Goal: Task Accomplishment & Management: Use online tool/utility

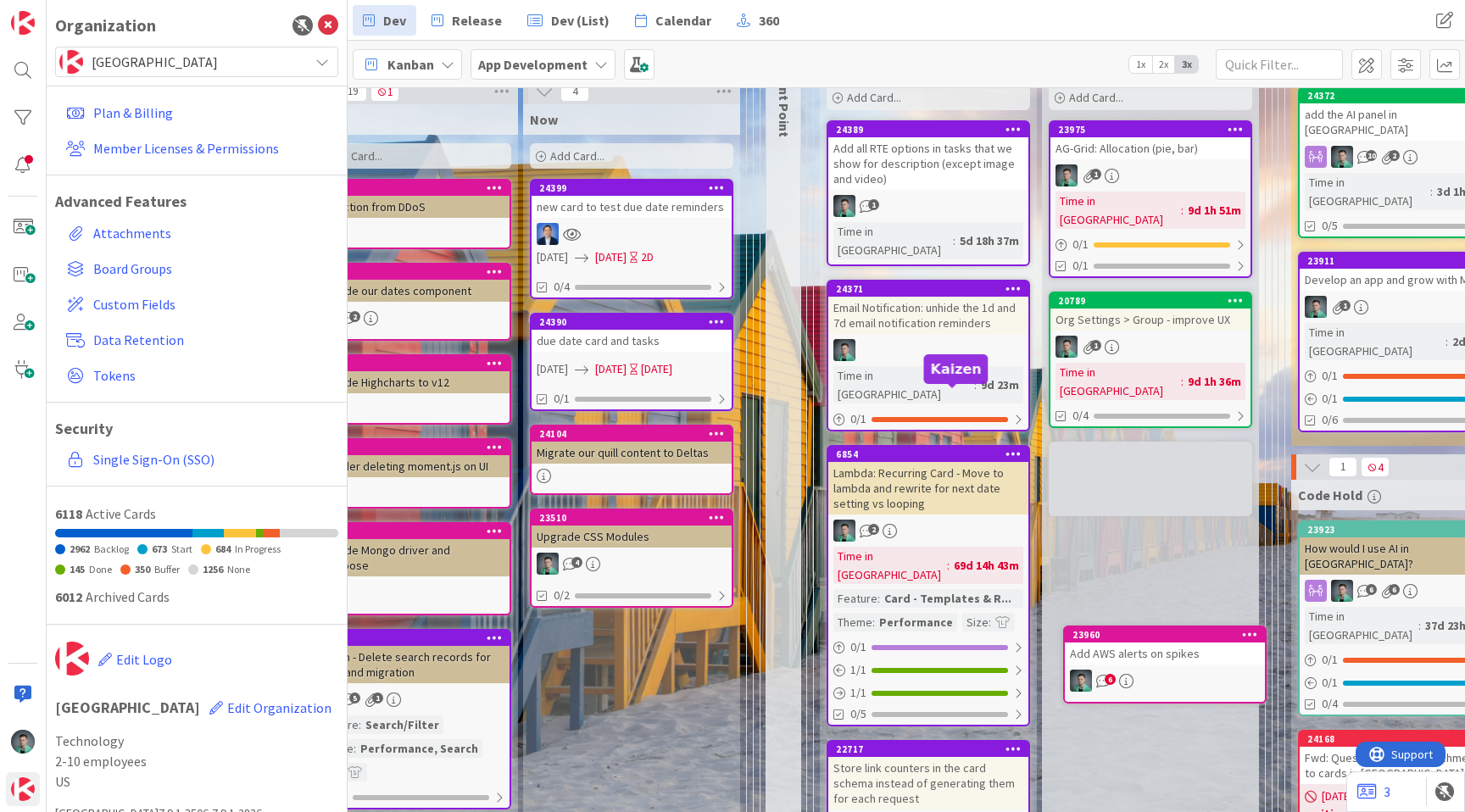
scroll to position [191, 1355]
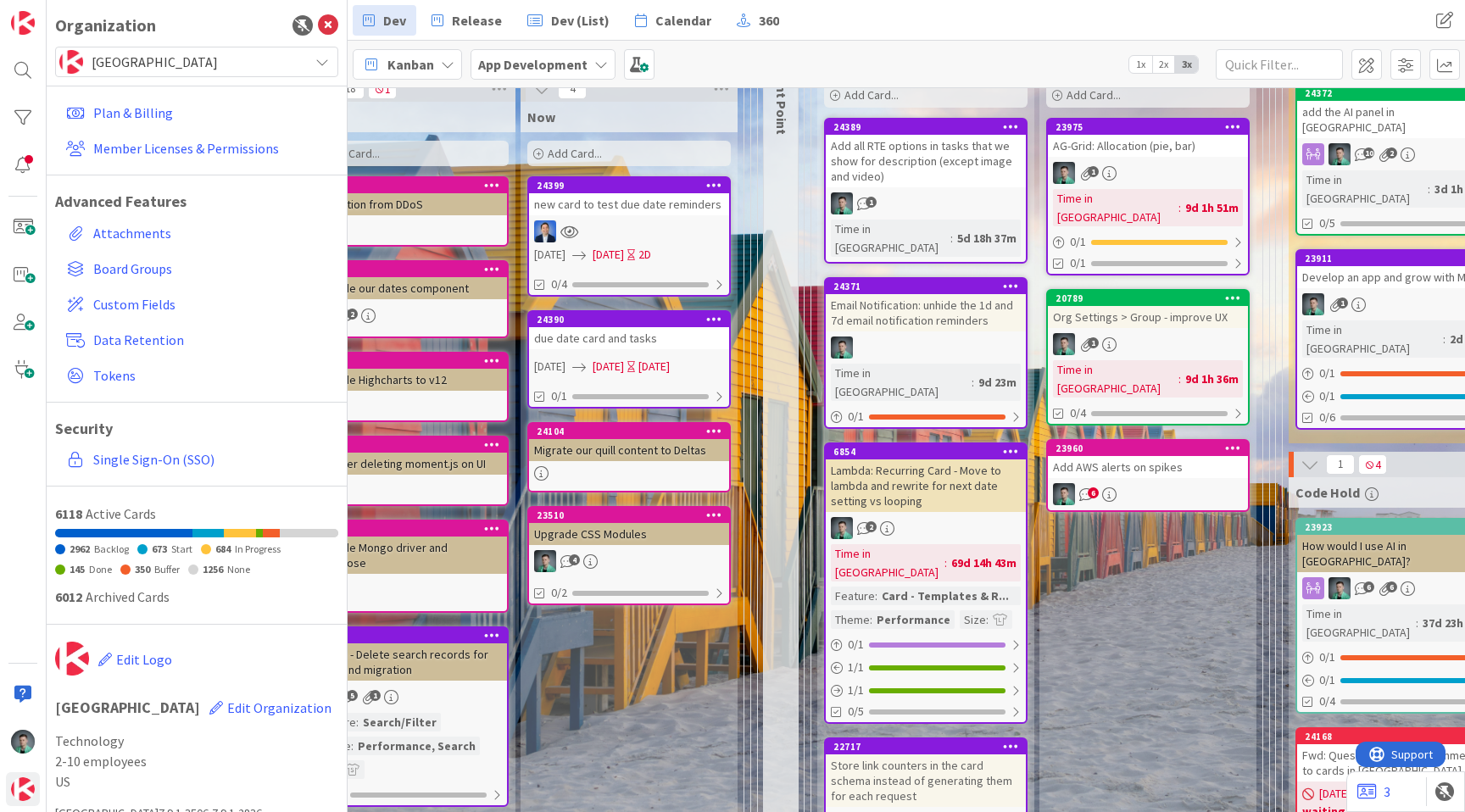
click at [1019, 443] on link "23960 Add AWS alerts on spikes 6" at bounding box center [1147, 476] width 203 height 73
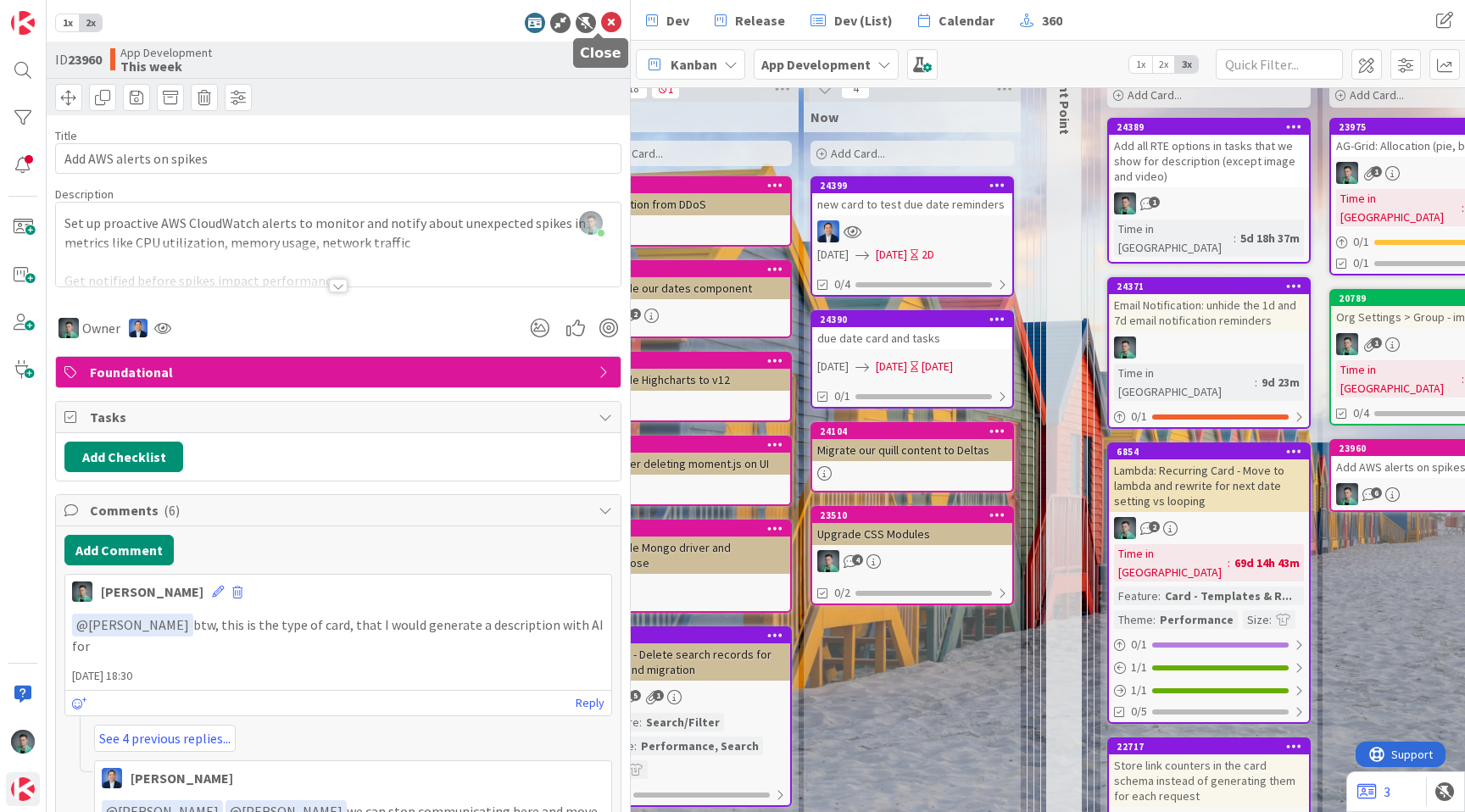
click at [601, 13] on icon at bounding box center [611, 23] width 21 height 21
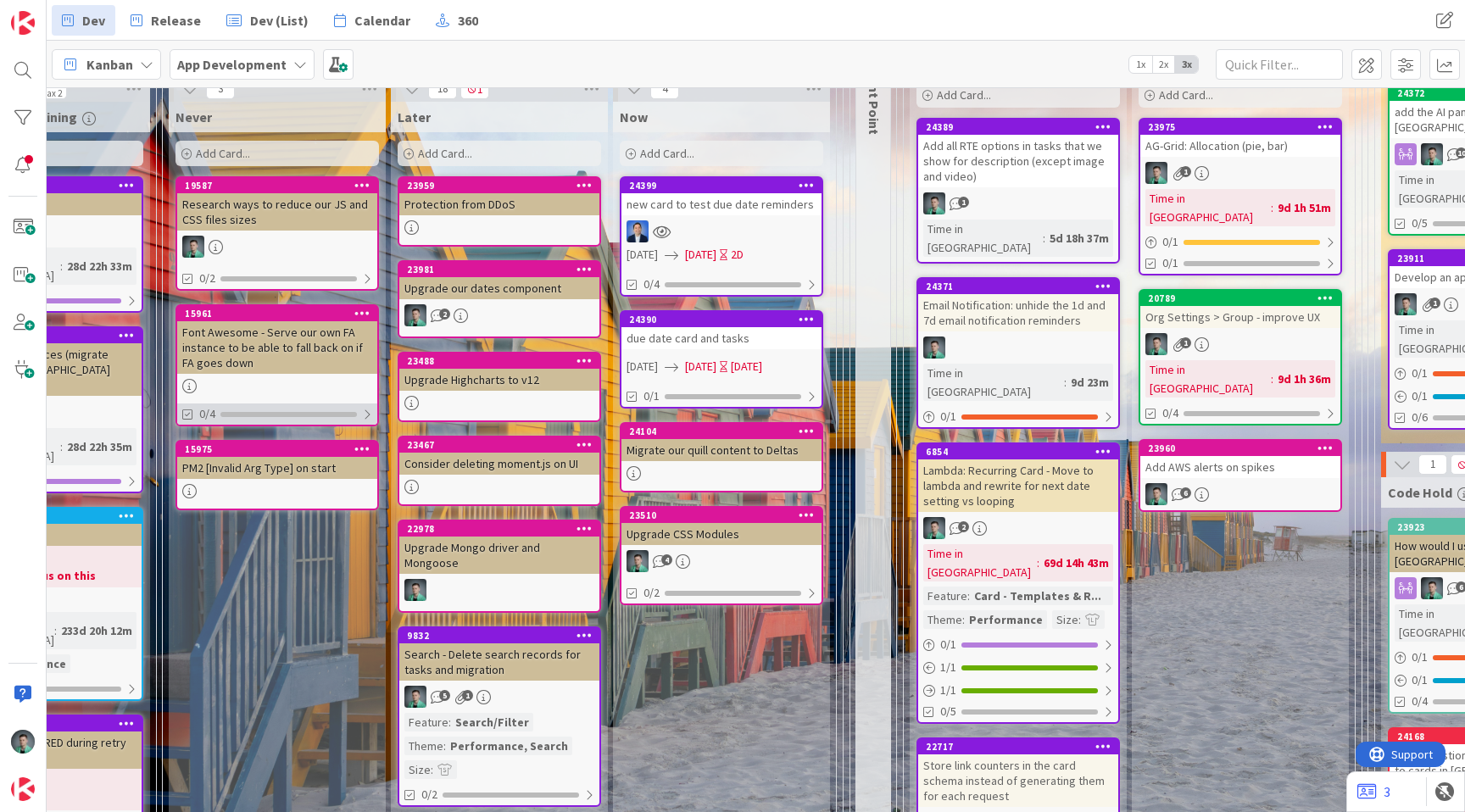
scroll to position [191, 987]
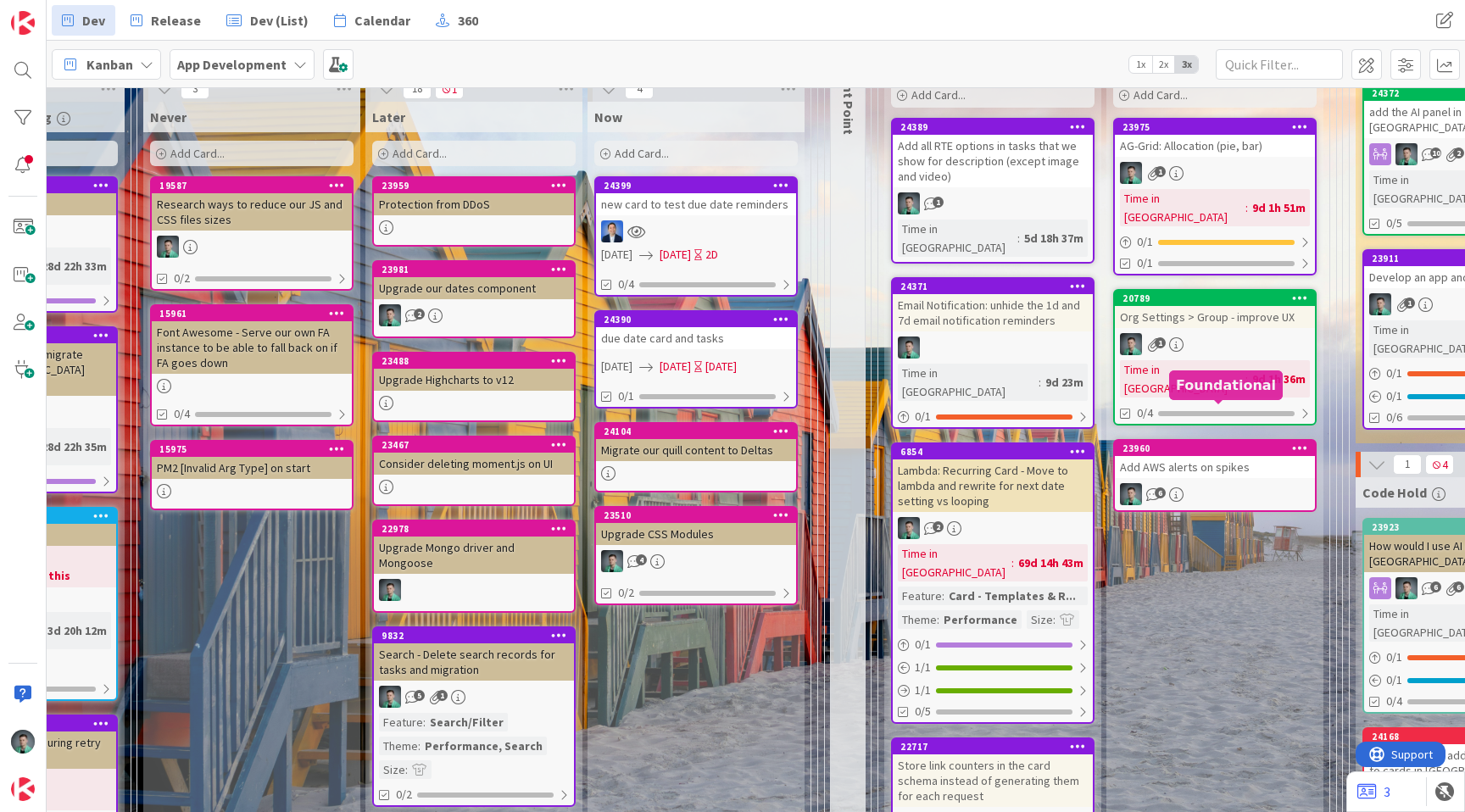
click at [1019, 456] on div "Add AWS alerts on spikes" at bounding box center [1214, 466] width 200 height 22
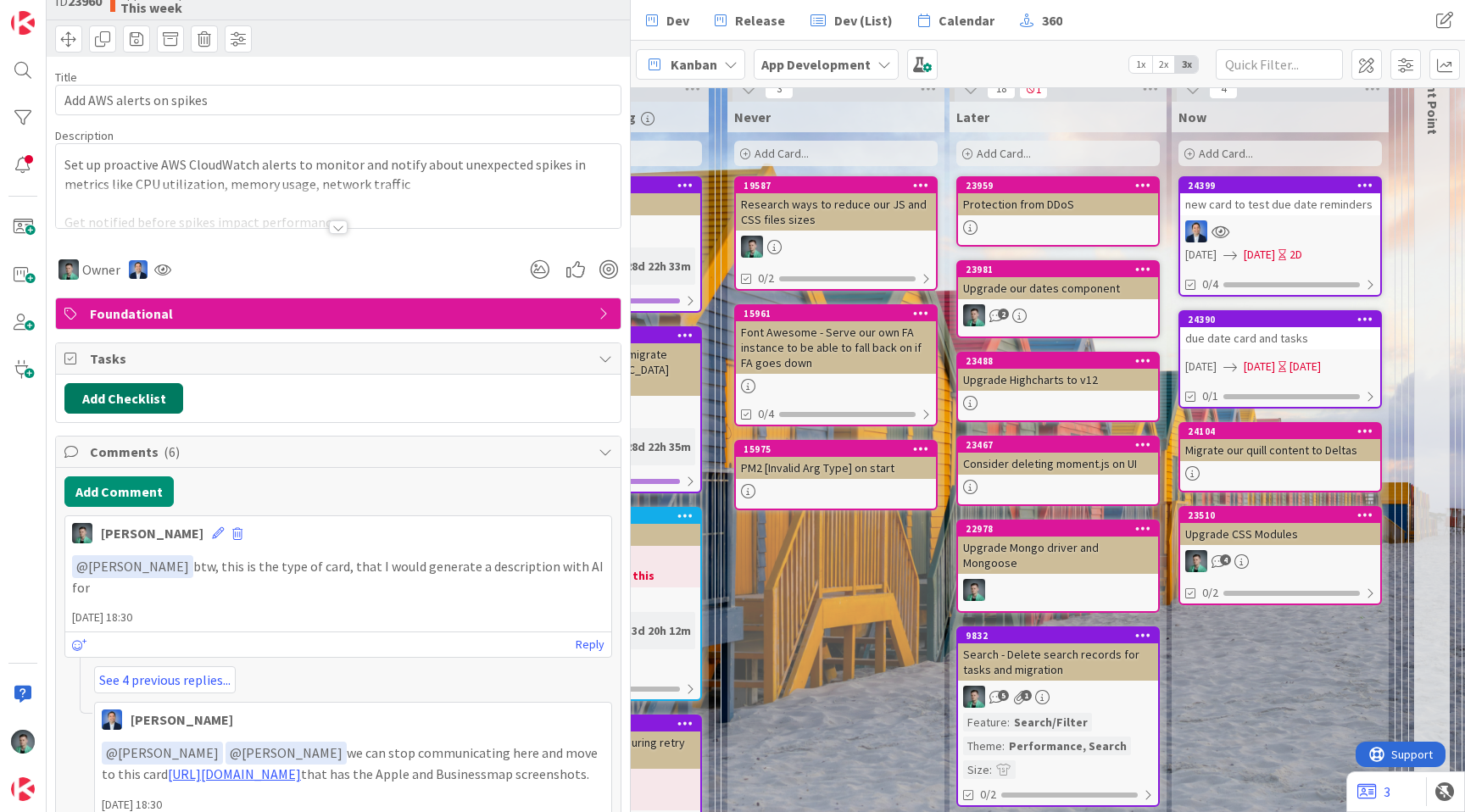
click at [151, 393] on button "Add Checklist" at bounding box center [124, 398] width 118 height 30
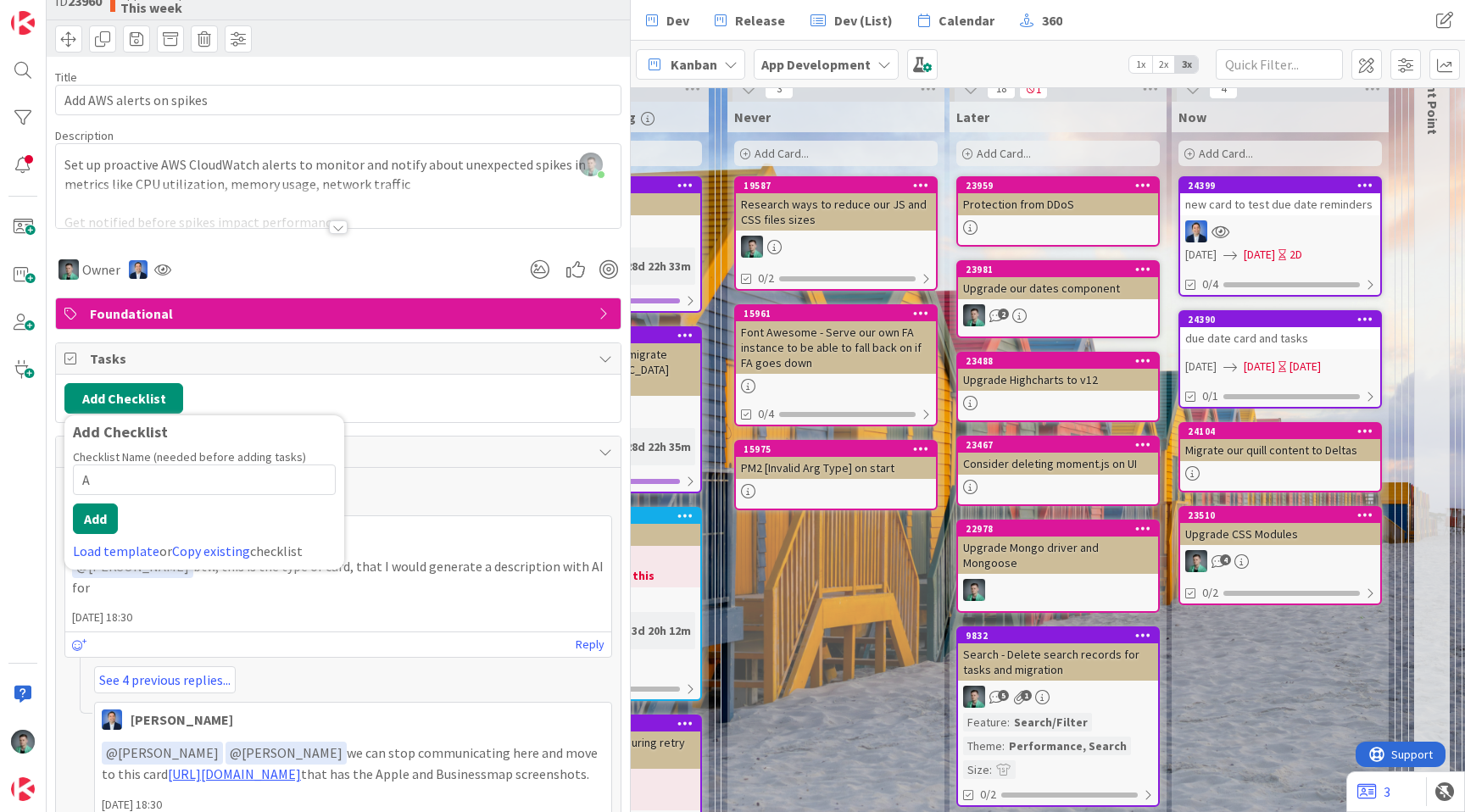
type input "AC"
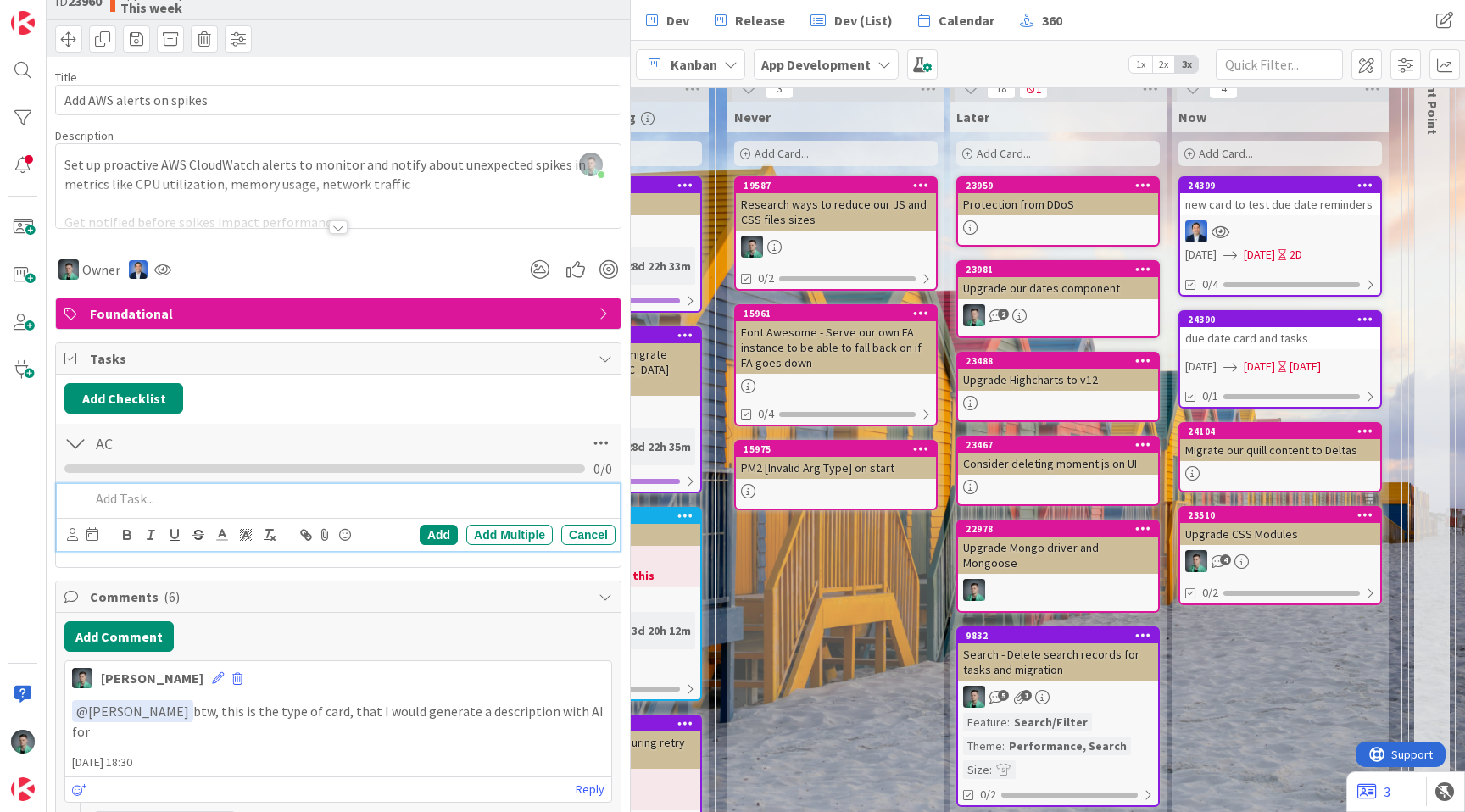
click at [164, 497] on p at bounding box center [350, 498] width 520 height 20
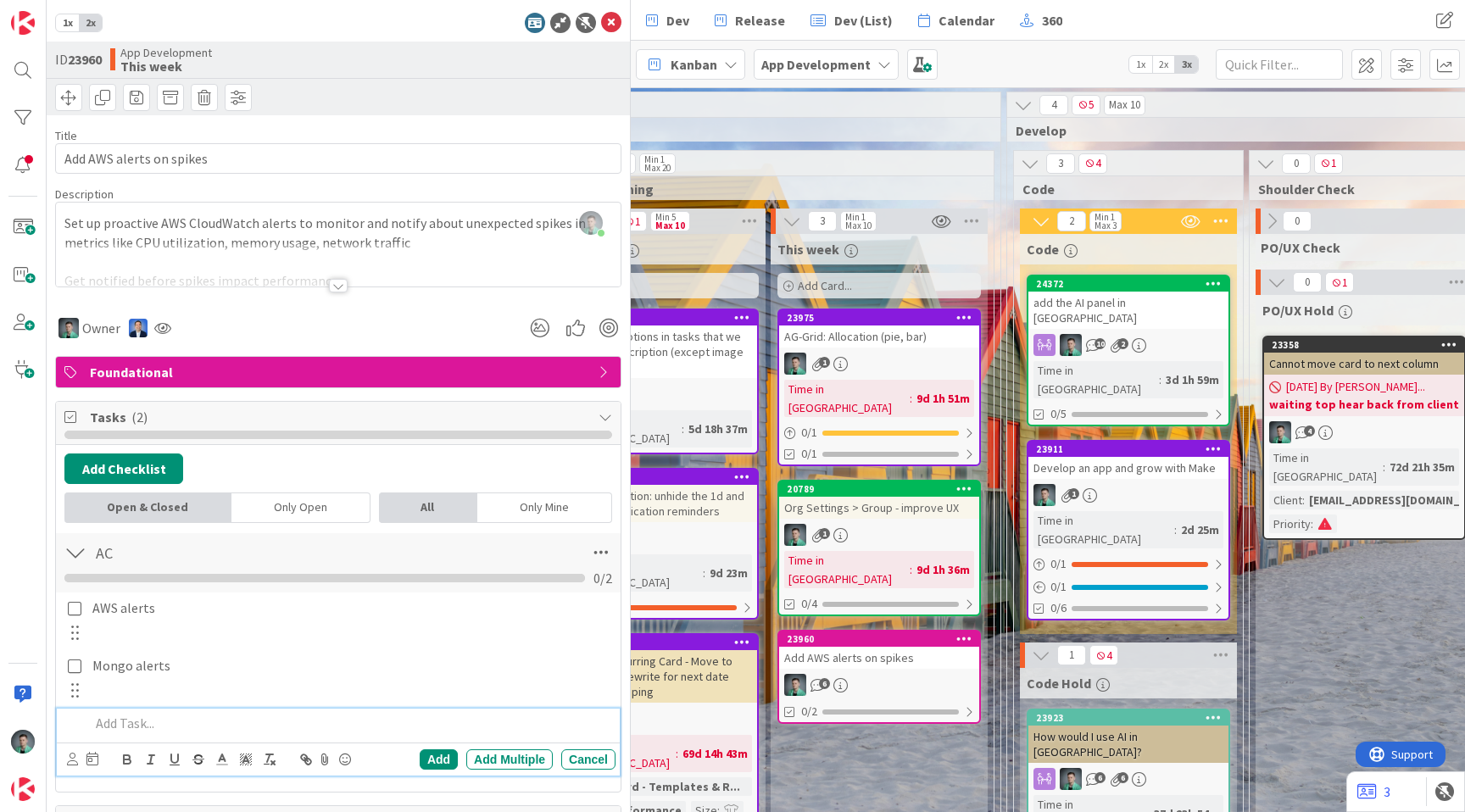
scroll to position [0, 1914]
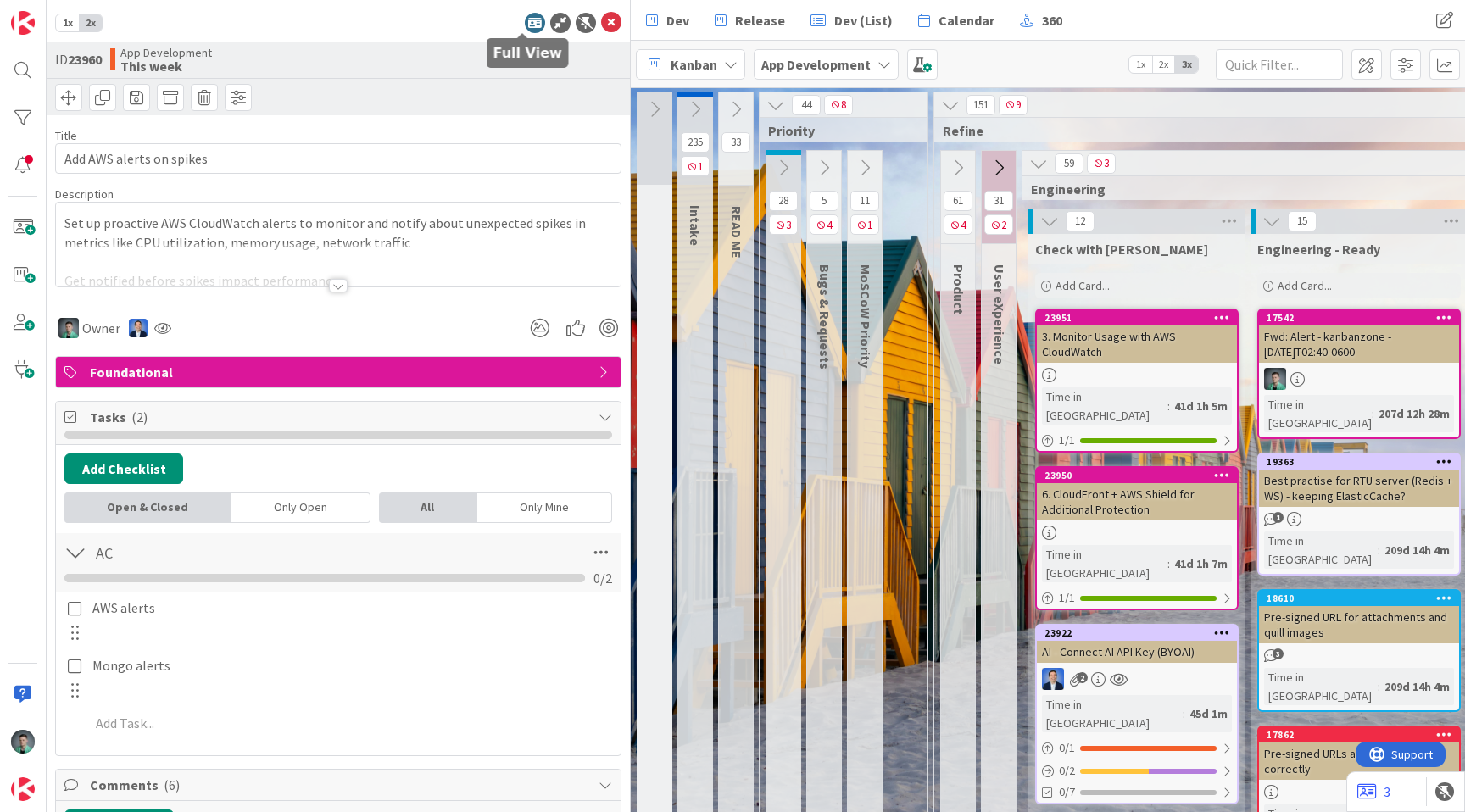
click at [525, 23] on icon at bounding box center [535, 23] width 21 height 21
